Goal: Use online tool/utility: Utilize a website feature to perform a specific function

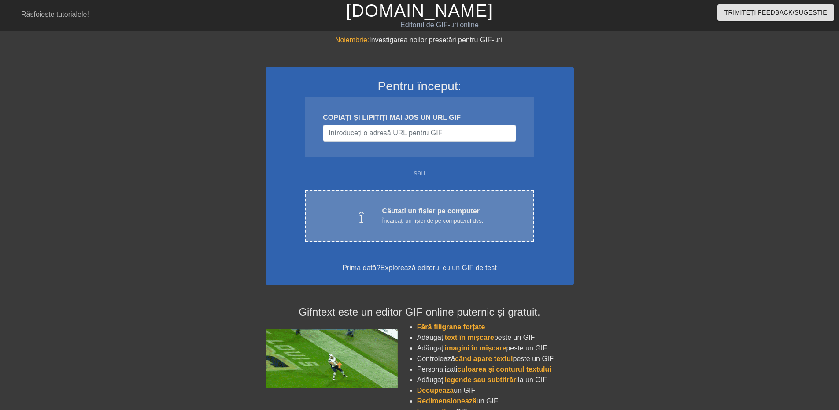
click at [441, 240] on div "încărcare_în_cloud Căutați un fișier pe computer Încărcați un fișier de pe comp…" at bounding box center [419, 216] width 228 height 52
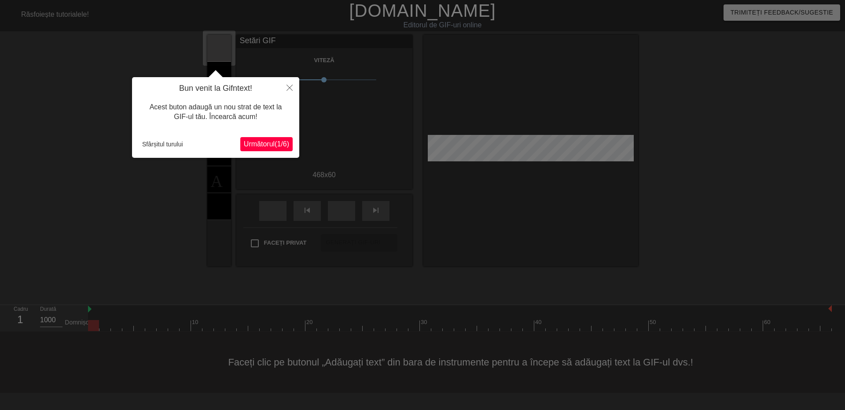
drag, startPoint x: 415, startPoint y: 55, endPoint x: 421, endPoint y: 57, distance: 6.5
click at [421, 55] on div at bounding box center [422, 205] width 845 height 410
click at [277, 143] on font "1/6" at bounding box center [282, 143] width 10 height 7
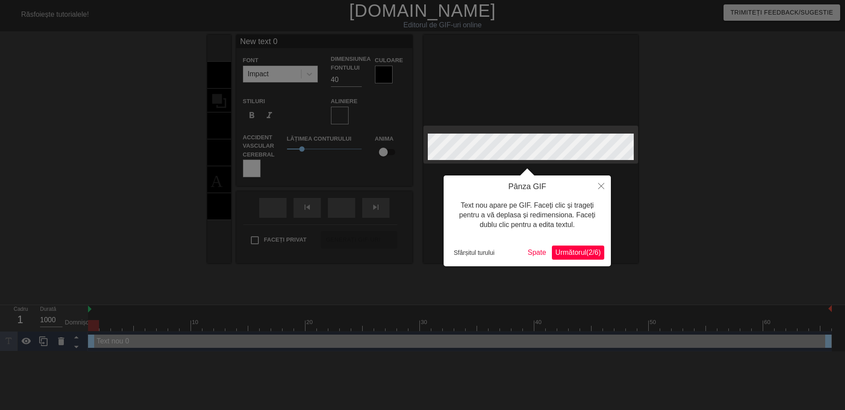
click at [587, 258] on button "Următorul ( 2 / 6 )" at bounding box center [578, 252] width 52 height 14
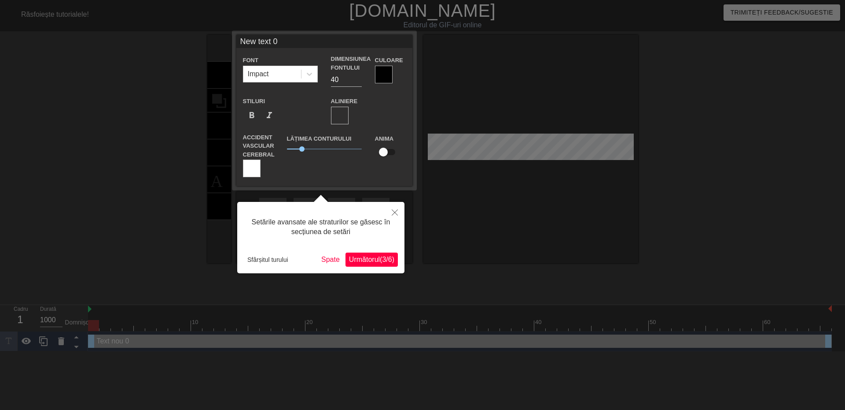
click at [373, 262] on font "Următorul" at bounding box center [364, 258] width 31 height 7
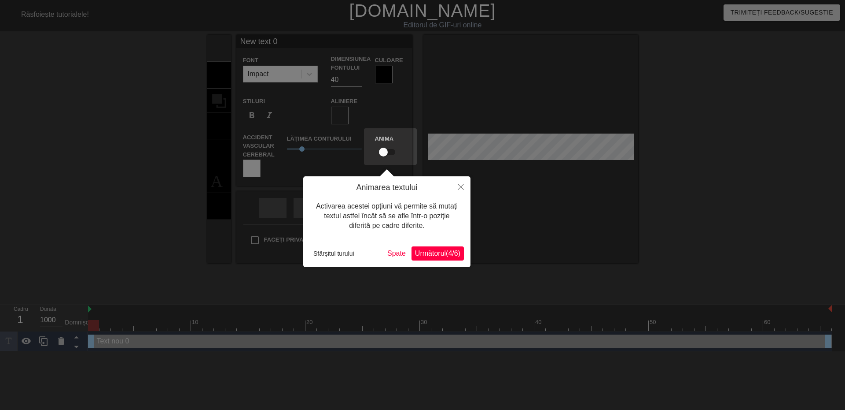
click at [432, 257] on font "Următorul" at bounding box center [430, 252] width 31 height 7
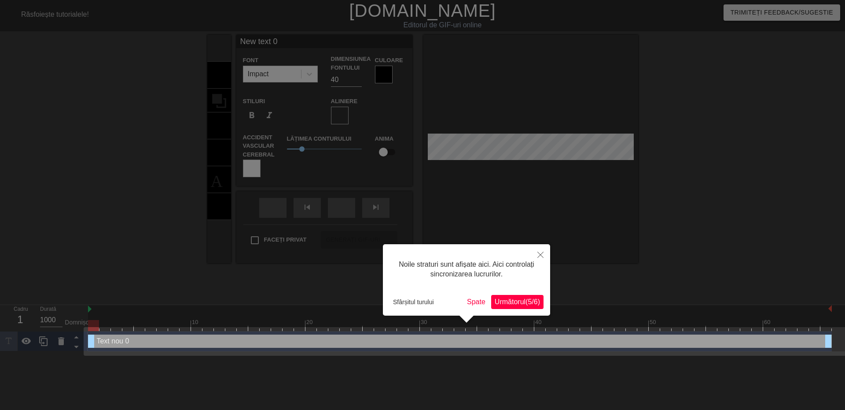
click at [518, 295] on div "Noile straturi sunt afișate aici. Aici controlați sincronizarea lucrurilor. Sfâ…" at bounding box center [466, 279] width 167 height 71
click at [526, 301] on font "(" at bounding box center [527, 301] width 2 height 7
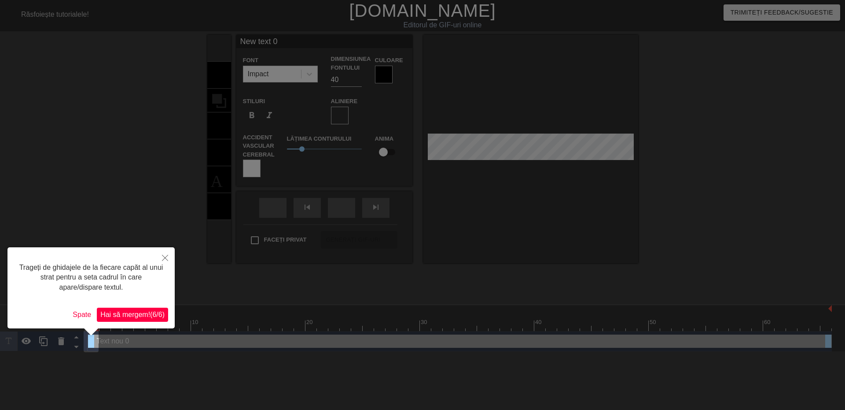
click at [156, 312] on font "/" at bounding box center [157, 313] width 2 height 7
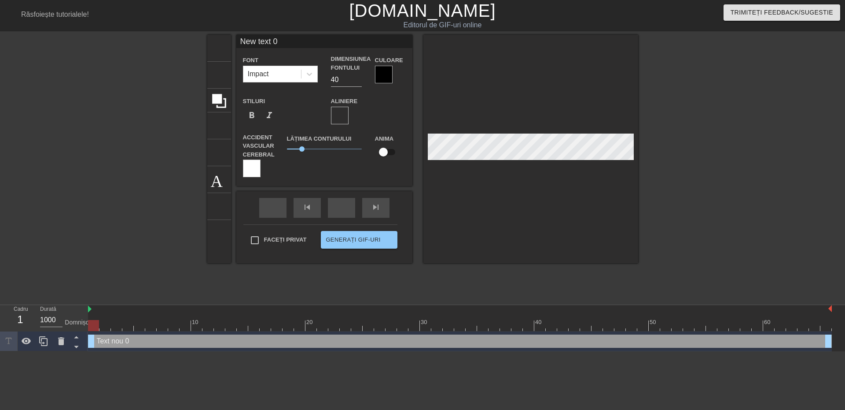
click at [509, 197] on div at bounding box center [531, 149] width 215 height 228
click at [246, 169] on div at bounding box center [252, 168] width 18 height 18
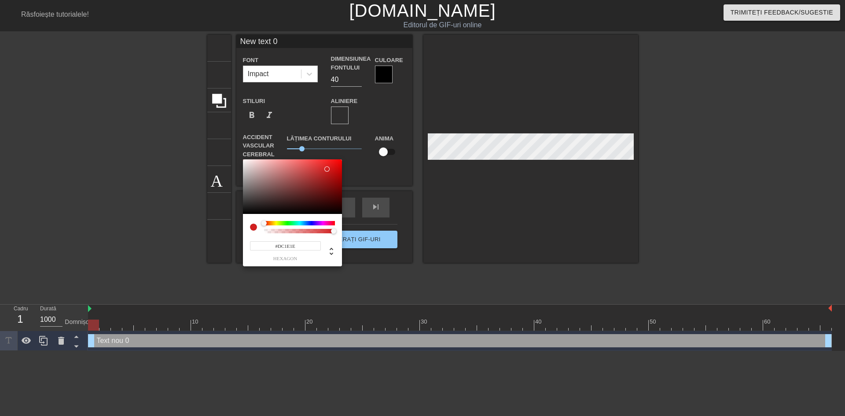
drag, startPoint x: 328, startPoint y: 196, endPoint x: 329, endPoint y: 167, distance: 29.1
click at [329, 167] on div at bounding box center [292, 186] width 99 height 55
type input "#000000"
drag, startPoint x: 317, startPoint y: 177, endPoint x: 252, endPoint y: 211, distance: 73.7
click at [238, 215] on div "#000000 hexagon" at bounding box center [422, 208] width 845 height 416
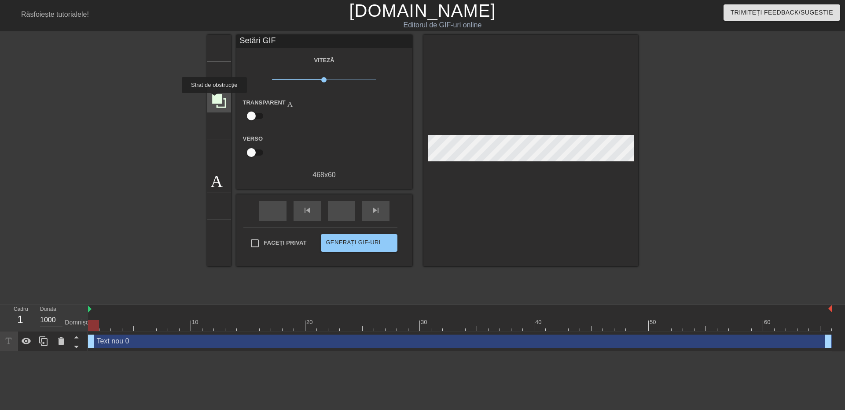
click at [214, 99] on icon at bounding box center [219, 101] width 14 height 14
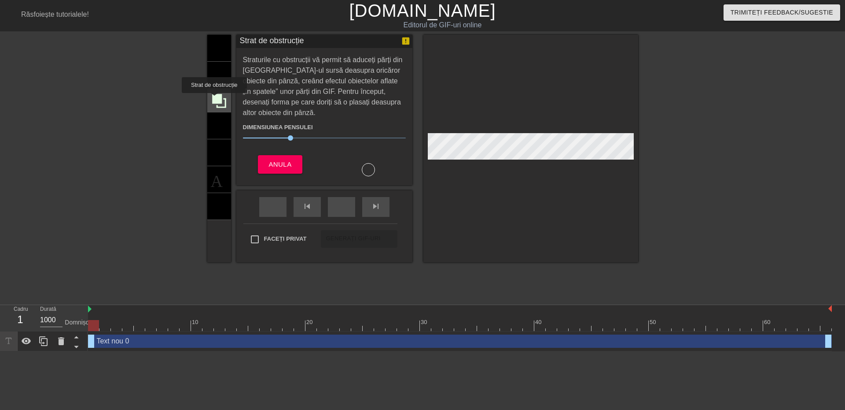
click at [214, 99] on icon at bounding box center [219, 101] width 14 height 14
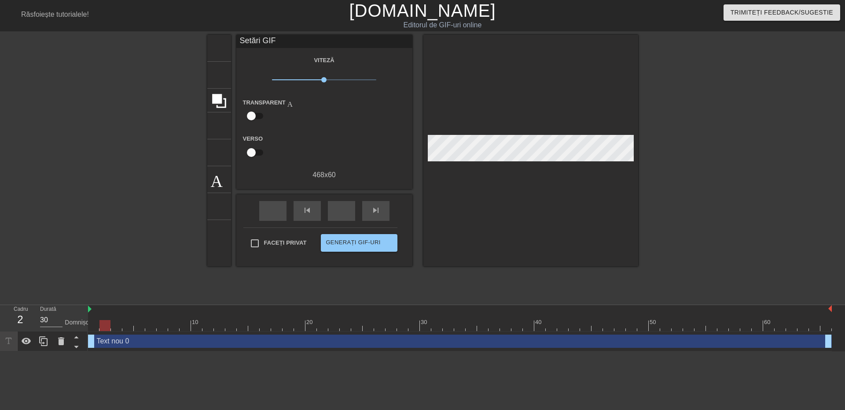
type input "1000"
drag, startPoint x: 95, startPoint y: 326, endPoint x: 2, endPoint y: 399, distance: 118.2
click at [2, 351] on html "meniu_carte Răsfoiește tutorialele! [DOMAIN_NAME] Editorul de GIF-uri online Tr…" at bounding box center [422, 175] width 845 height 351
click at [276, 240] on font "Faceți privat" at bounding box center [285, 242] width 43 height 7
click at [264, 240] on input "Faceți privat" at bounding box center [255, 243] width 18 height 18
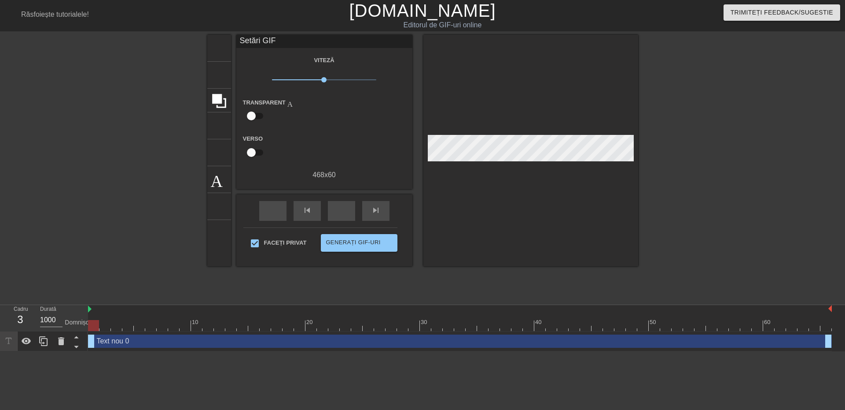
drag, startPoint x: 500, startPoint y: 179, endPoint x: 501, endPoint y: 165, distance: 13.7
click at [501, 176] on div at bounding box center [531, 150] width 215 height 231
click at [266, 245] on span "Faceți privat" at bounding box center [285, 242] width 43 height 9
click at [264, 245] on input "Faceți privat" at bounding box center [255, 243] width 18 height 18
checkbox input "false"
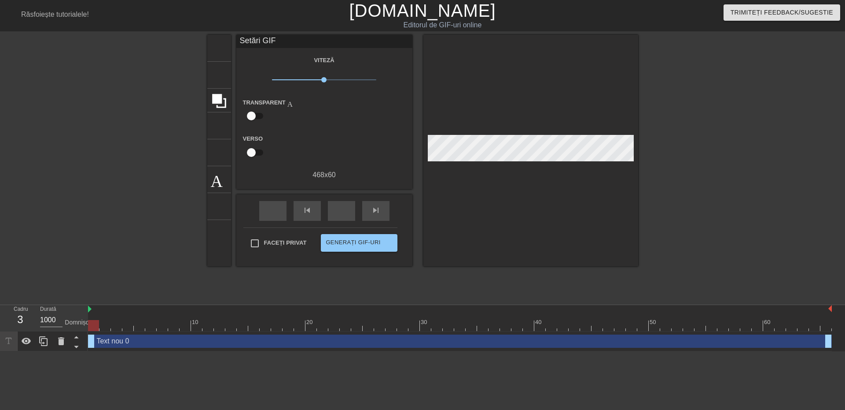
click at [258, 152] on input "checkbox" at bounding box center [251, 152] width 50 height 17
checkbox input "true"
type input "30"
click at [258, 152] on input "checkbox" at bounding box center [260, 152] width 50 height 17
checkbox input "false"
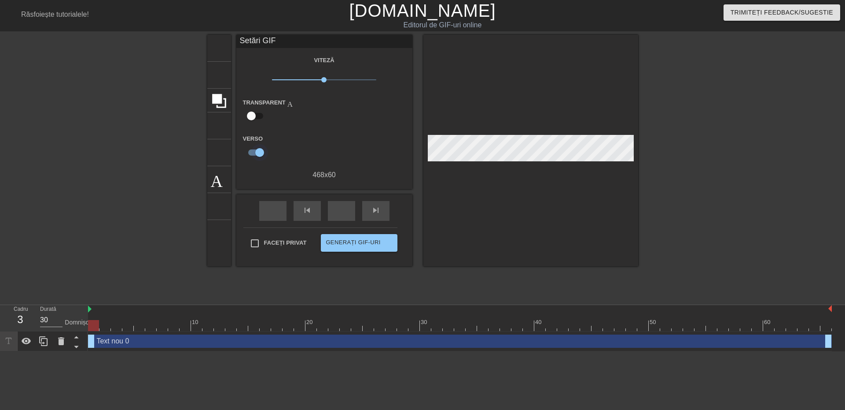
type input "1000"
drag, startPoint x: 250, startPoint y: 104, endPoint x: 253, endPoint y: 113, distance: 9.2
click at [250, 107] on div "Transparent Ajutor" at bounding box center [273, 111] width 74 height 28
click at [253, 113] on input "checkbox" at bounding box center [251, 115] width 50 height 17
checkbox input "true"
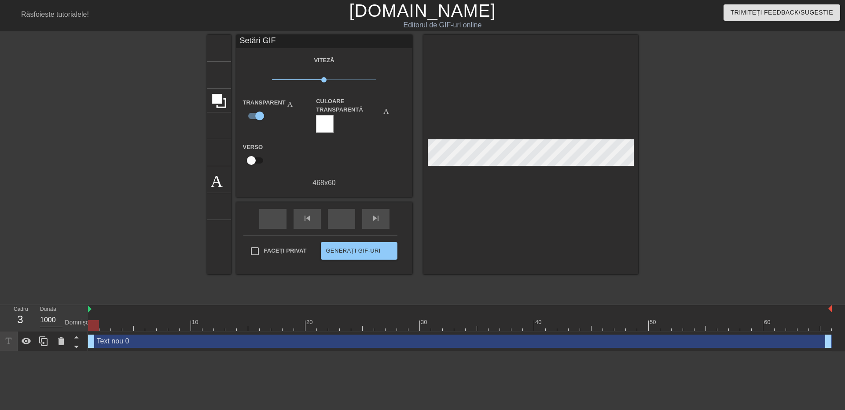
click at [338, 128] on div "Culoare transparentă Ajutor" at bounding box center [353, 115] width 75 height 36
click at [328, 130] on div at bounding box center [325, 124] width 18 height 18
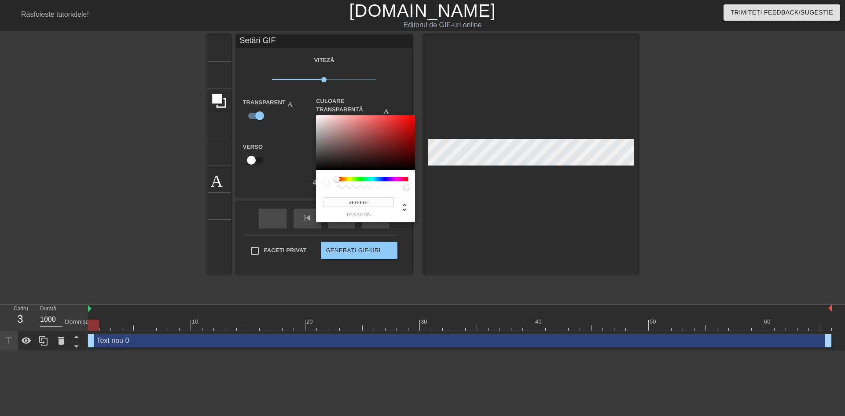
drag, startPoint x: 352, startPoint y: 170, endPoint x: 320, endPoint y: 166, distance: 32.4
click at [308, 168] on div "#FFFFFF hexagon" at bounding box center [422, 208] width 845 height 416
type input "#000000"
click at [472, 210] on div at bounding box center [422, 208] width 845 height 416
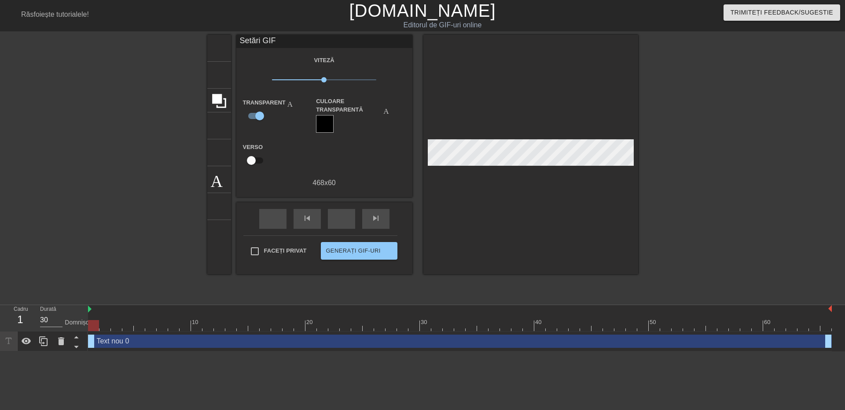
type input "1000"
drag, startPoint x: 97, startPoint y: 326, endPoint x: 85, endPoint y: 348, distance: 25.2
click at [85, 348] on div "Cadru 2 Durată 1000 Domnișoară 10 20 30 40 50 60 Text nou 0 ghidaj_de_tragere g…" at bounding box center [422, 328] width 845 height 46
click at [217, 172] on font "Ajutor" at bounding box center [259, 178] width 96 height 17
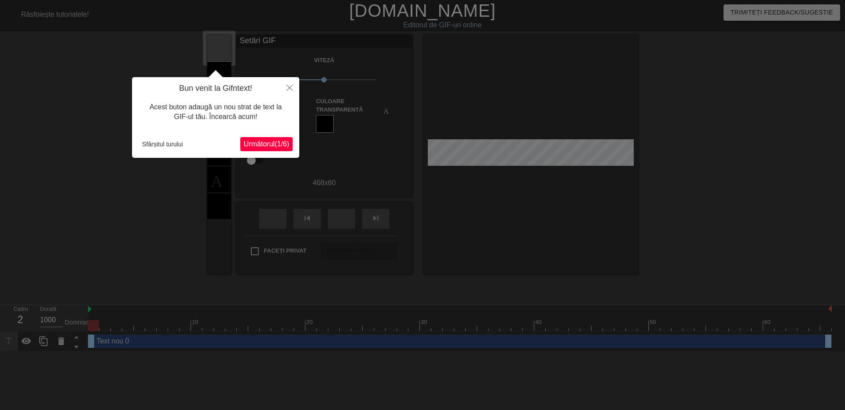
click at [254, 144] on font "Următorul" at bounding box center [259, 143] width 31 height 7
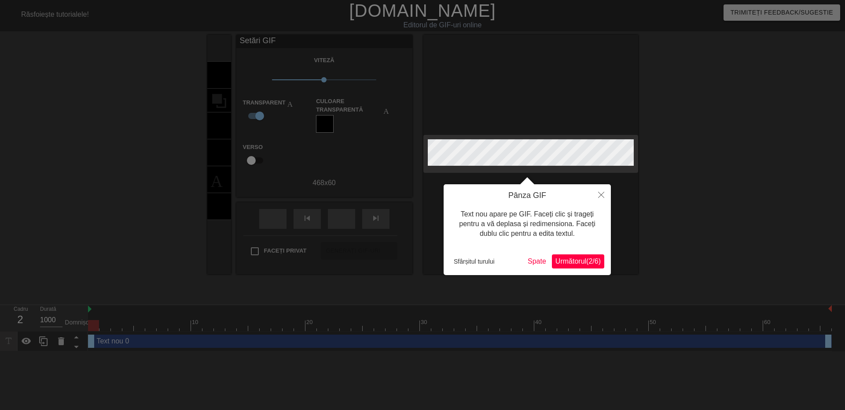
click at [588, 266] on button "Următorul ( 2 / 6 )" at bounding box center [578, 261] width 52 height 14
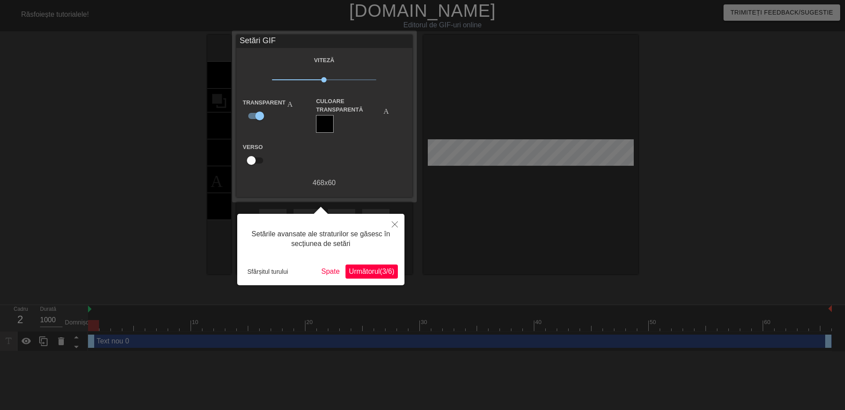
click at [382, 267] on font "3/6" at bounding box center [387, 270] width 10 height 7
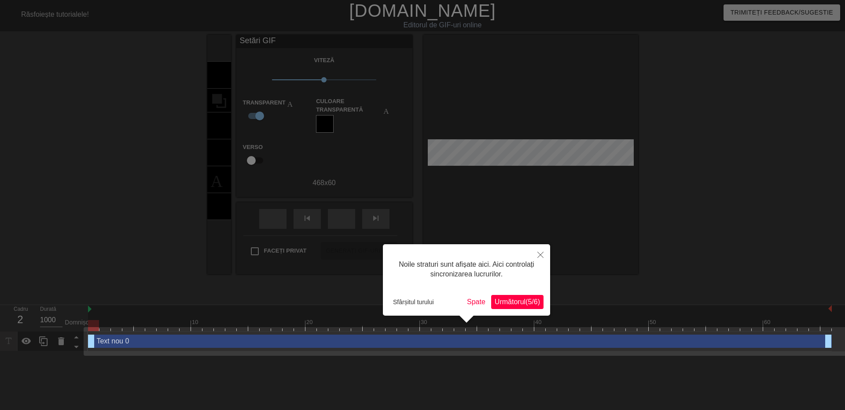
click at [526, 302] on font "(" at bounding box center [527, 301] width 2 height 7
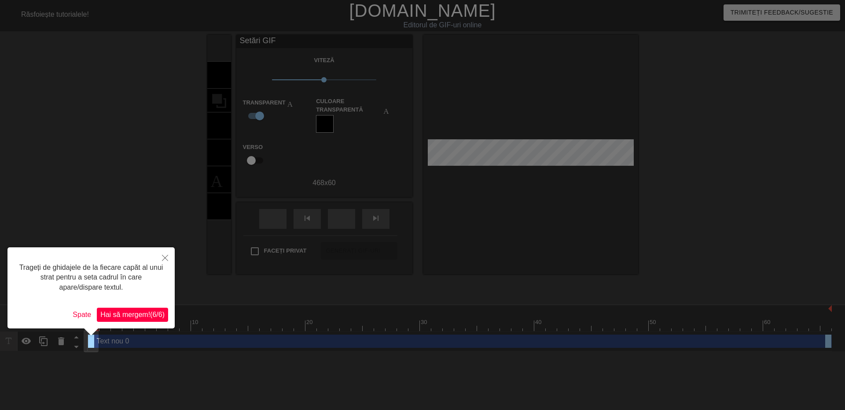
click at [129, 312] on font "Hai să mergem!" at bounding box center [125, 313] width 50 height 7
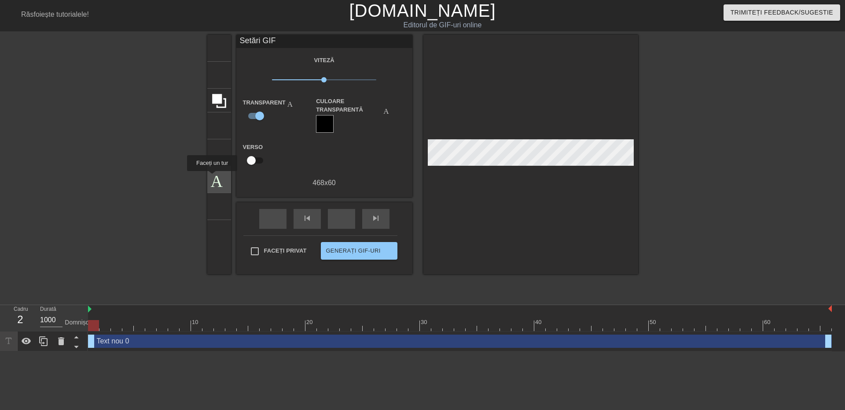
click at [212, 177] on font "Ajutor" at bounding box center [259, 178] width 96 height 17
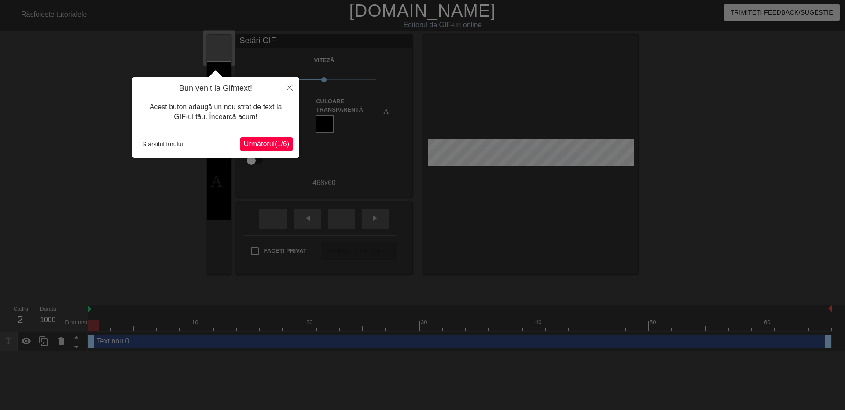
drag, startPoint x: 263, startPoint y: 137, endPoint x: 271, endPoint y: 147, distance: 13.2
click at [264, 137] on div "Bun venit la Gifntext! Acest buton adaugă un nou strat de text la GIF-ul tău. Î…" at bounding box center [215, 117] width 167 height 81
click at [275, 148] on font "(" at bounding box center [276, 143] width 2 height 7
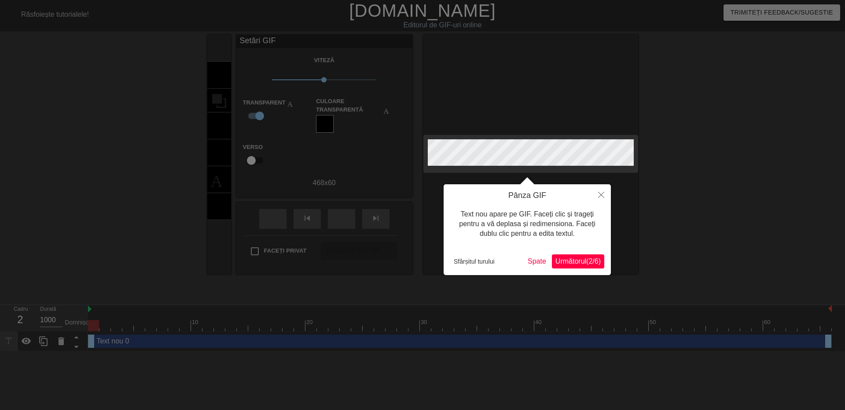
click at [272, 147] on div at bounding box center [422, 205] width 845 height 410
click at [598, 258] on font "6" at bounding box center [597, 260] width 4 height 7
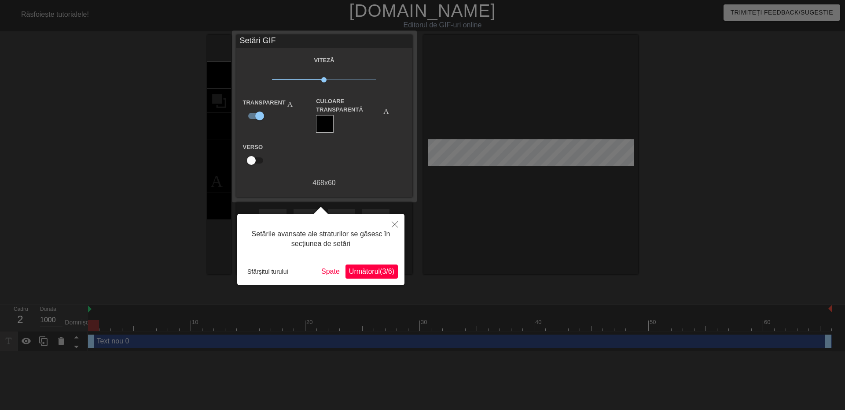
click at [373, 266] on button "Următorul ( 3/6 ) ​ ​" at bounding box center [372, 271] width 52 height 14
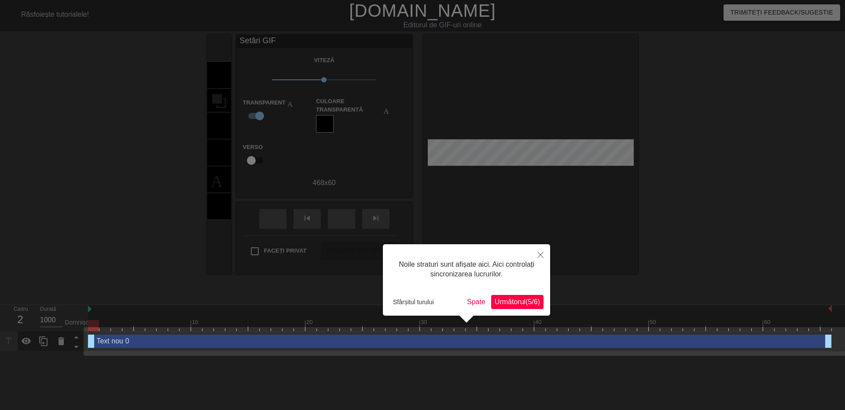
click at [532, 305] on font "/" at bounding box center [533, 301] width 2 height 7
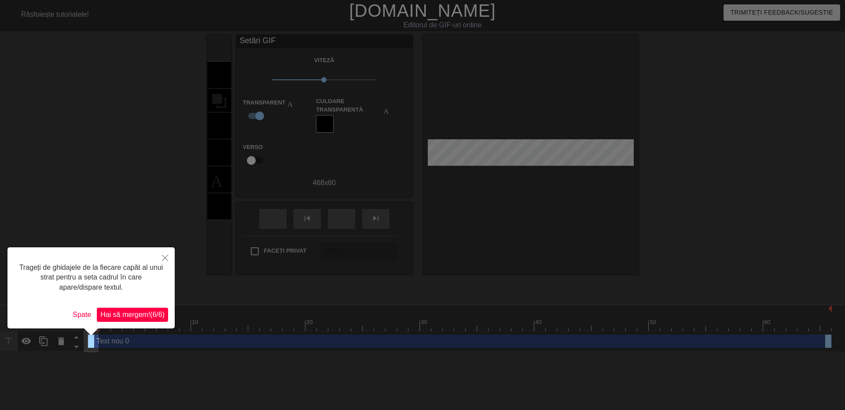
click at [156, 308] on button "Hai să mergem! ( 6 / 6 )" at bounding box center [132, 314] width 71 height 14
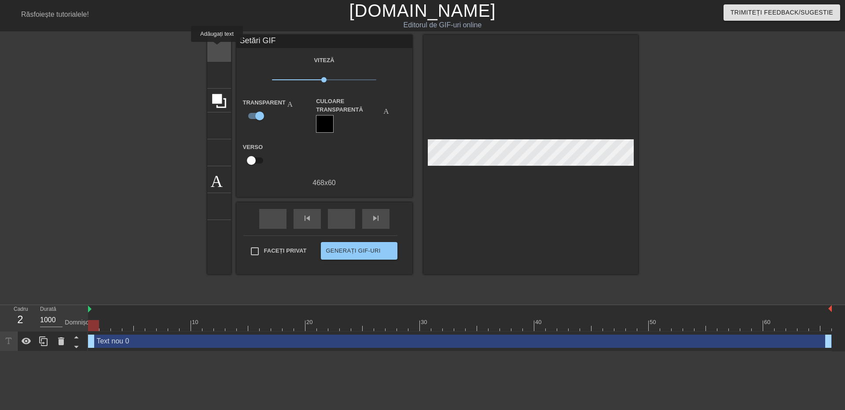
click at [217, 48] on font "titlu" at bounding box center [253, 47] width 84 height 17
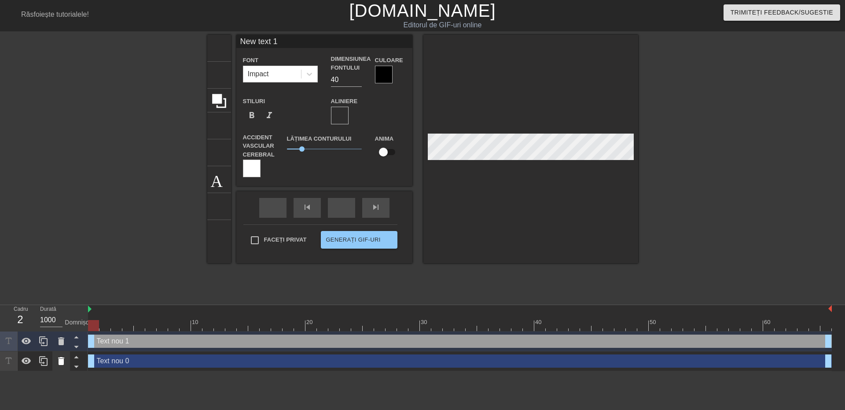
click at [57, 362] on icon at bounding box center [61, 360] width 11 height 11
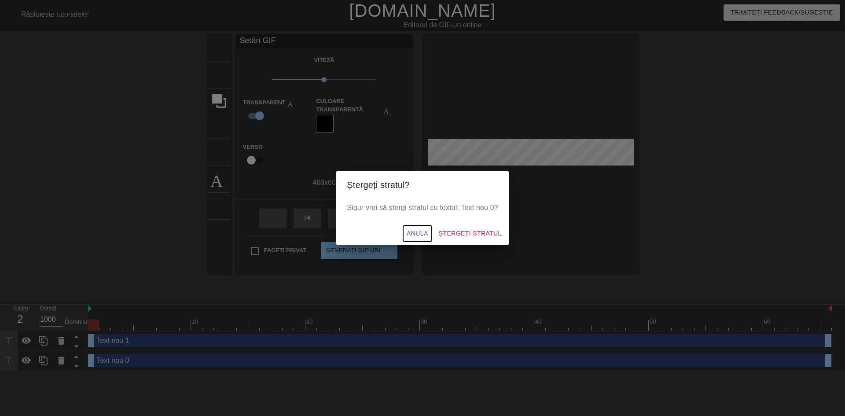
drag, startPoint x: 459, startPoint y: 236, endPoint x: 498, endPoint y: 236, distance: 39.2
click at [498, 236] on div "Anula Ștergeți stratul" at bounding box center [422, 233] width 173 height 23
click at [498, 236] on font "Ștergeți stratul" at bounding box center [470, 233] width 63 height 7
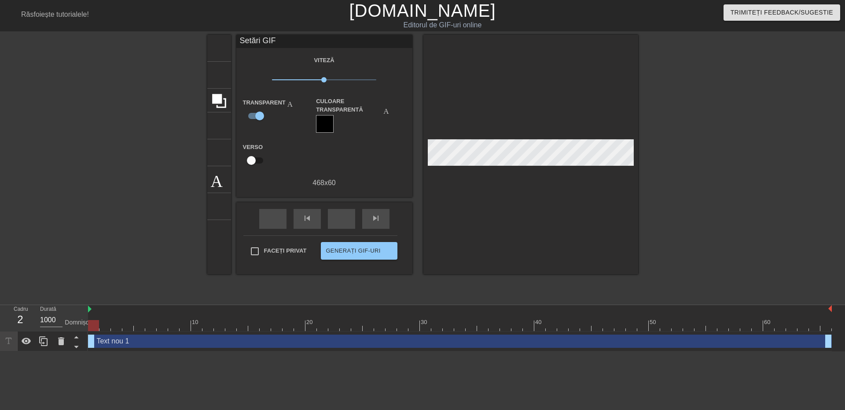
click at [533, 139] on div at bounding box center [531, 154] width 215 height 239
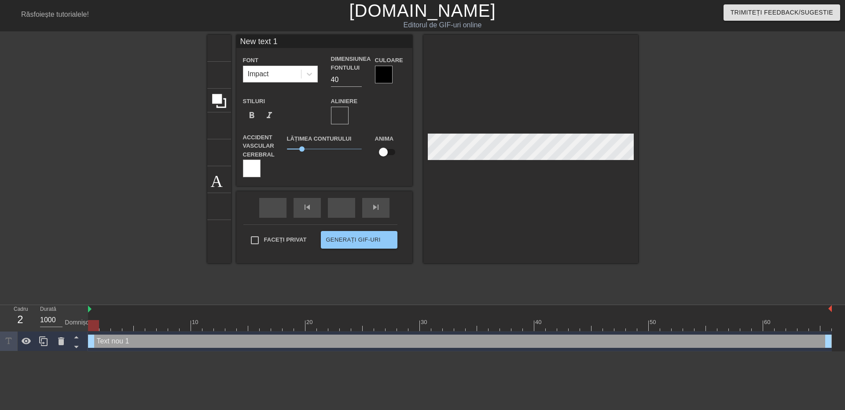
click at [520, 298] on div "titlu adăugare_cerc imagine adăugare_cerc recoltă dimensiune_fotografie_selecta…" at bounding box center [422, 167] width 431 height 264
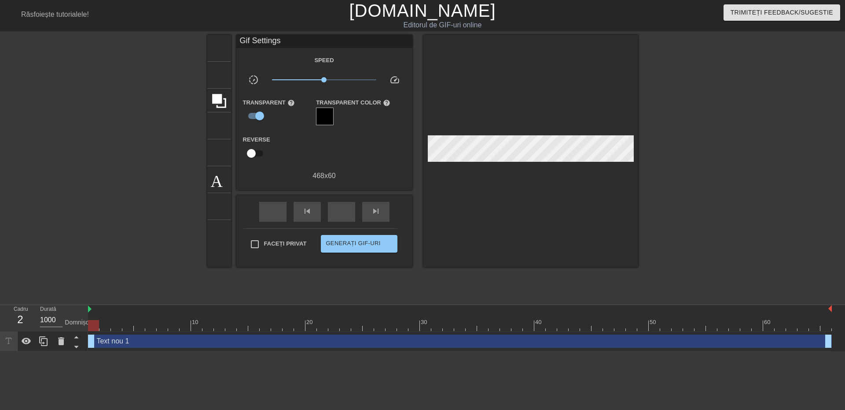
click at [511, 219] on div at bounding box center [531, 151] width 215 height 232
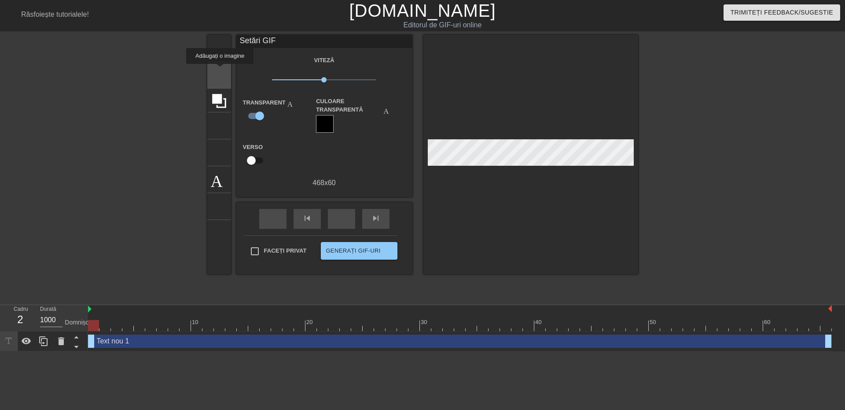
click at [220, 70] on font "imagine" at bounding box center [269, 74] width 117 height 17
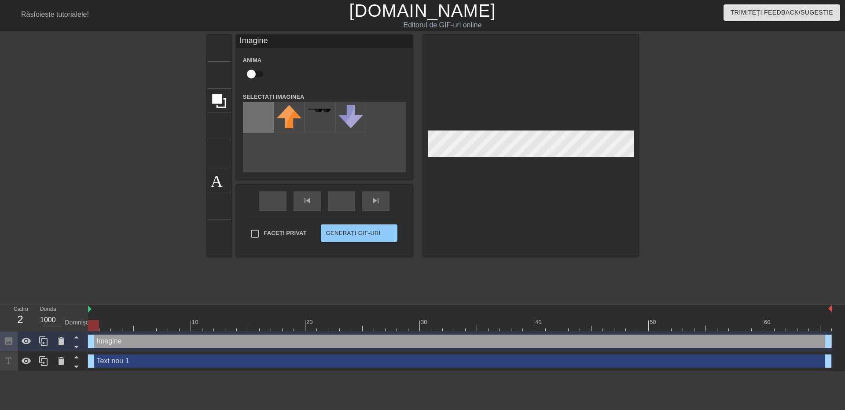
click at [258, 115] on input "file" at bounding box center [259, 117] width 30 height 30
type input "C:\fakepath\logo2.png"
click at [299, 125] on div at bounding box center [289, 117] width 31 height 31
click at [530, 168] on div at bounding box center [531, 145] width 215 height 221
drag, startPoint x: 98, startPoint y: 361, endPoint x: 133, endPoint y: 360, distance: 35.2
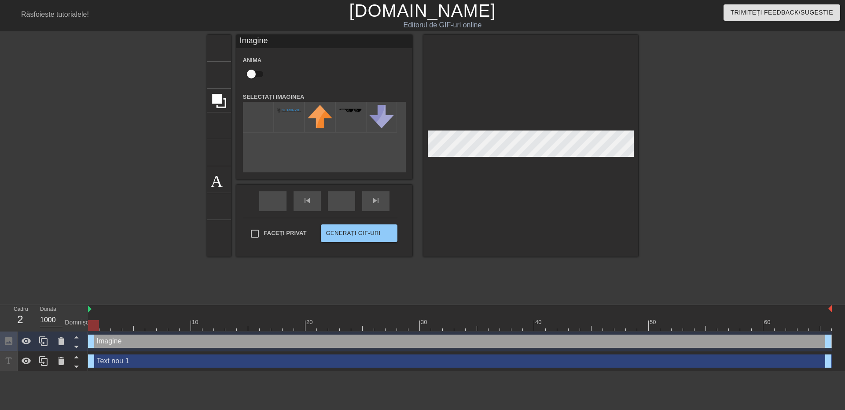
click at [132, 360] on div "Text nou 1 ghidaj_de_tragere ghidaj_de_tragere" at bounding box center [460, 360] width 744 height 13
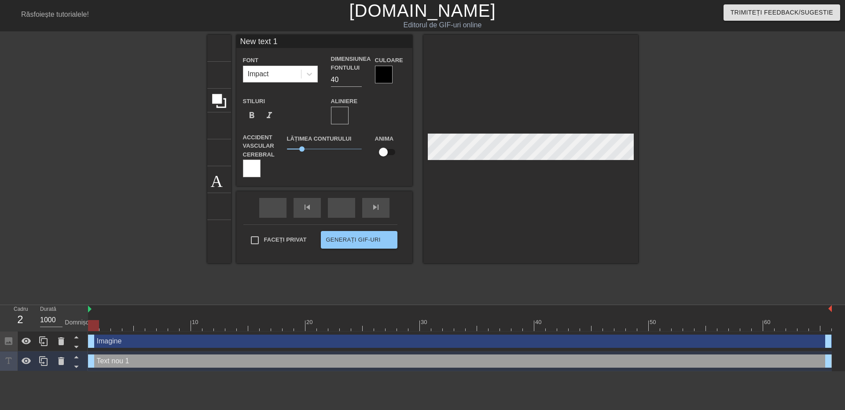
drag, startPoint x: 133, startPoint y: 360, endPoint x: 144, endPoint y: 360, distance: 11.5
click at [144, 360] on div "Text nou 1 ghidaj_de_tragere ghidaj_de_tragere" at bounding box center [460, 360] width 744 height 13
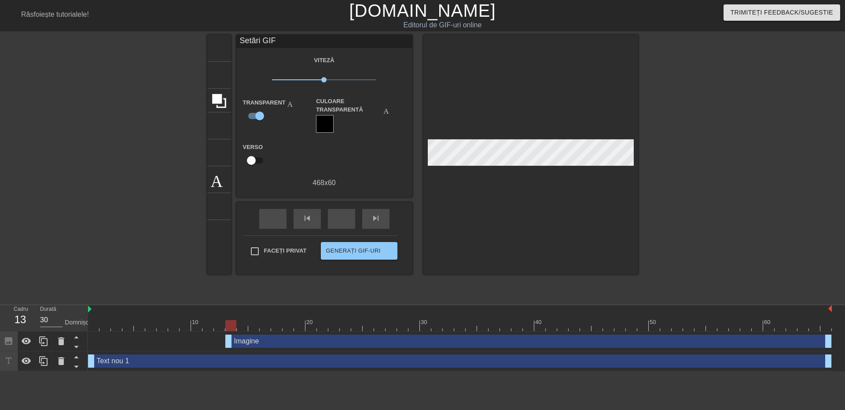
drag, startPoint x: 95, startPoint y: 339, endPoint x: 235, endPoint y: 343, distance: 139.6
type input "1000"
drag, startPoint x: 233, startPoint y: 343, endPoint x: 92, endPoint y: 379, distance: 145.6
click at [79, 371] on html "meniu_carte Răsfoiește tutorialele! [DOMAIN_NAME] Editorul de GIF-uri online Tr…" at bounding box center [422, 185] width 845 height 371
